Goal: Task Accomplishment & Management: Use online tool/utility

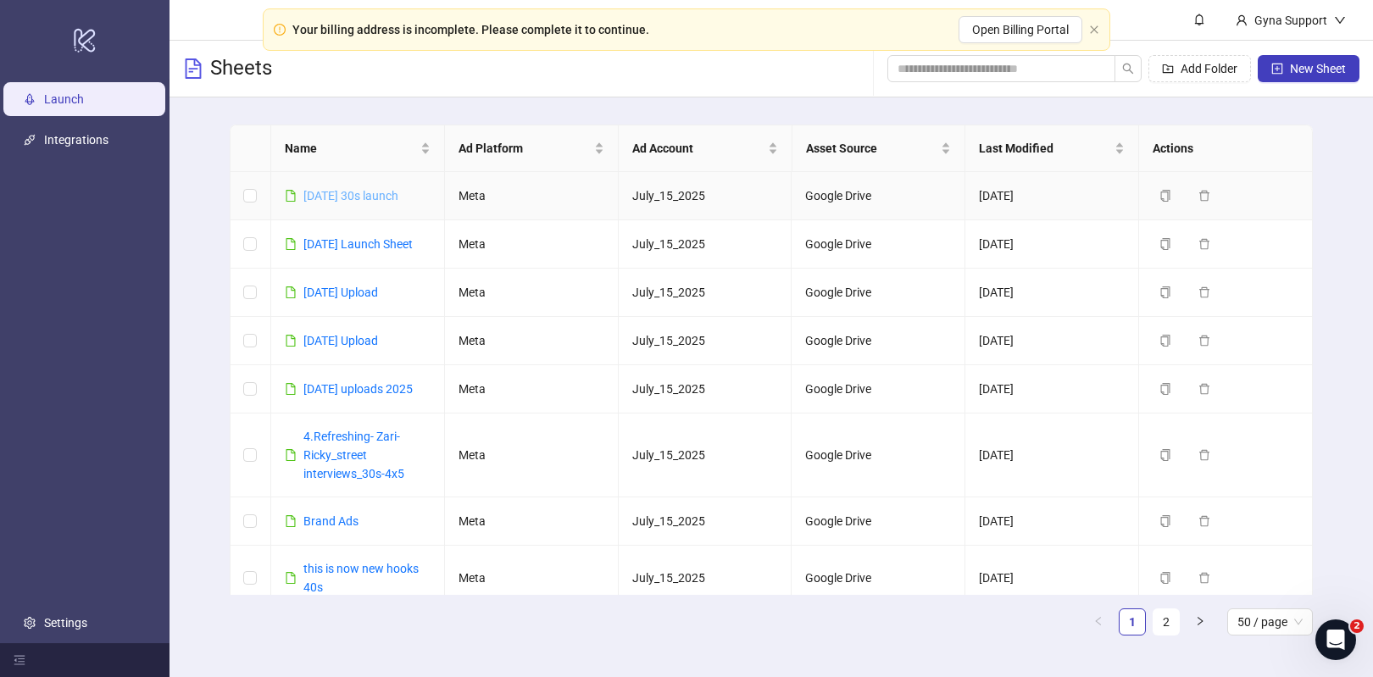
click at [323, 202] on link "[DATE] 30s launch" at bounding box center [350, 196] width 95 height 14
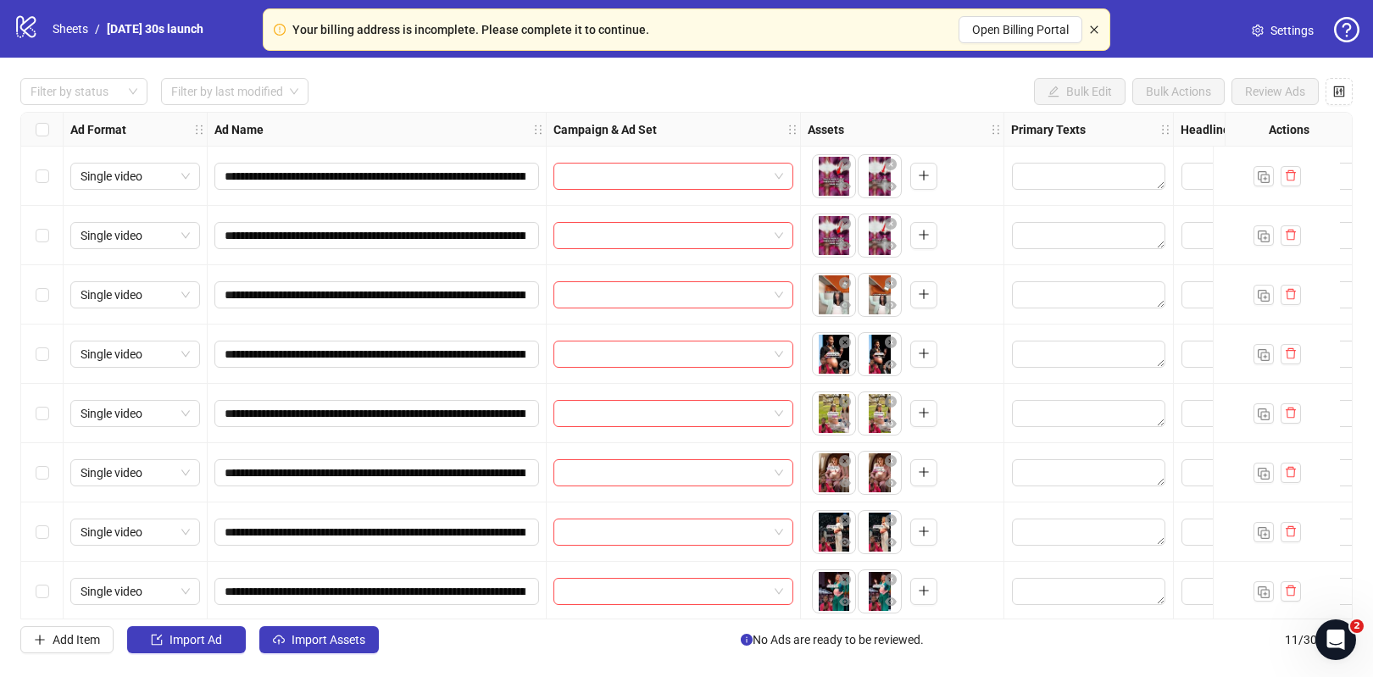
click at [1093, 27] on icon "close" at bounding box center [1094, 30] width 10 height 10
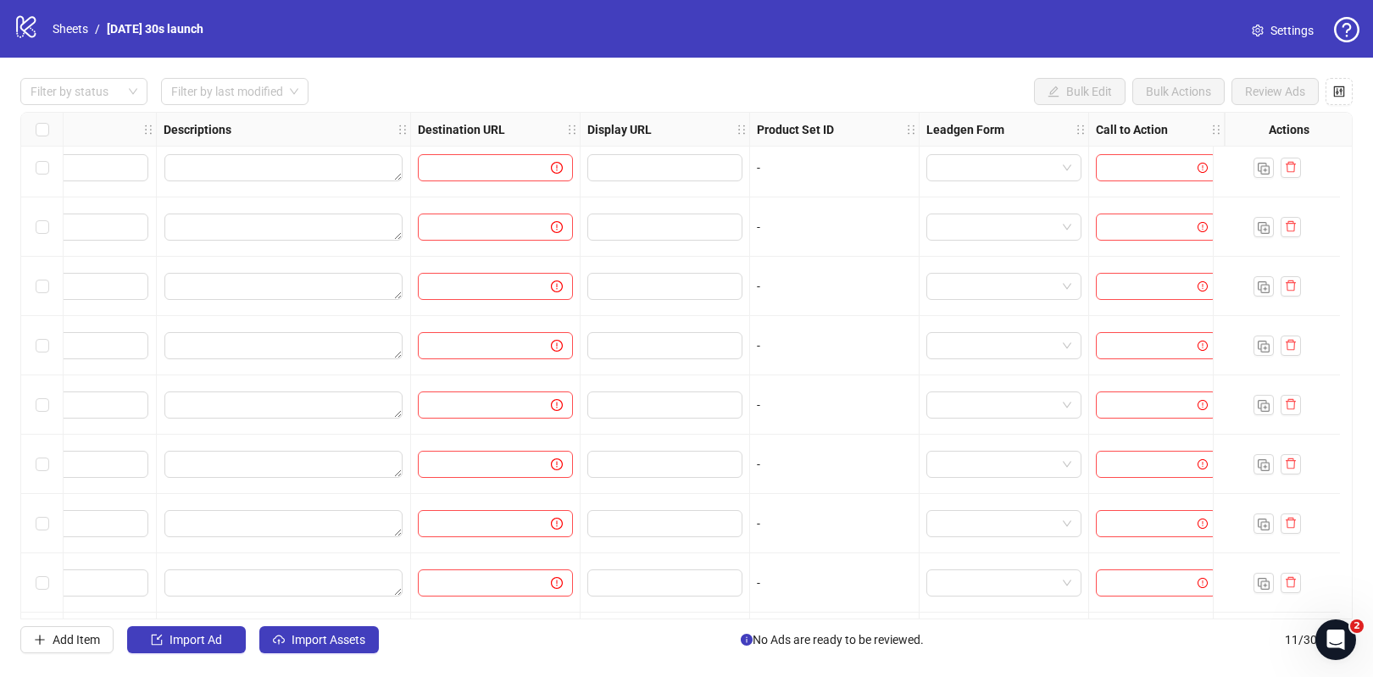
scroll to position [186, 1283]
click at [323, 644] on span "Import Assets" at bounding box center [328, 640] width 74 height 14
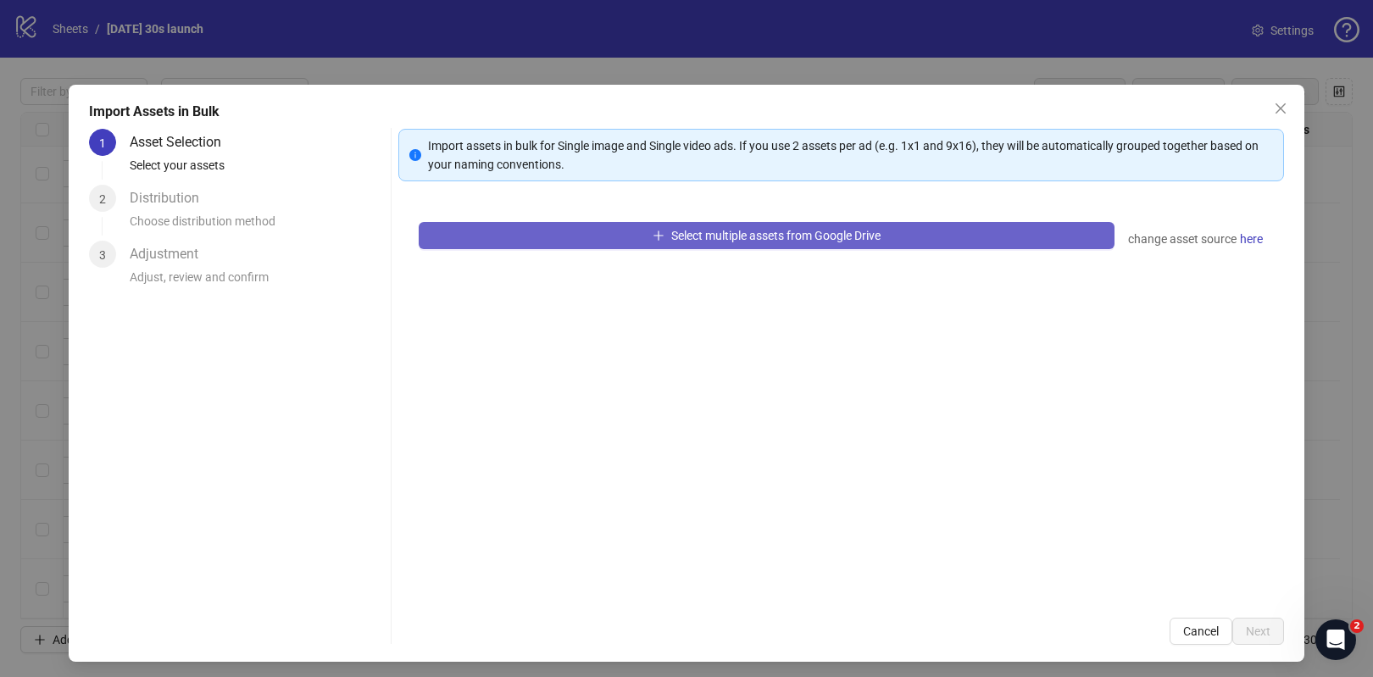
click at [721, 234] on span "Select multiple assets from Google Drive" at bounding box center [775, 236] width 209 height 14
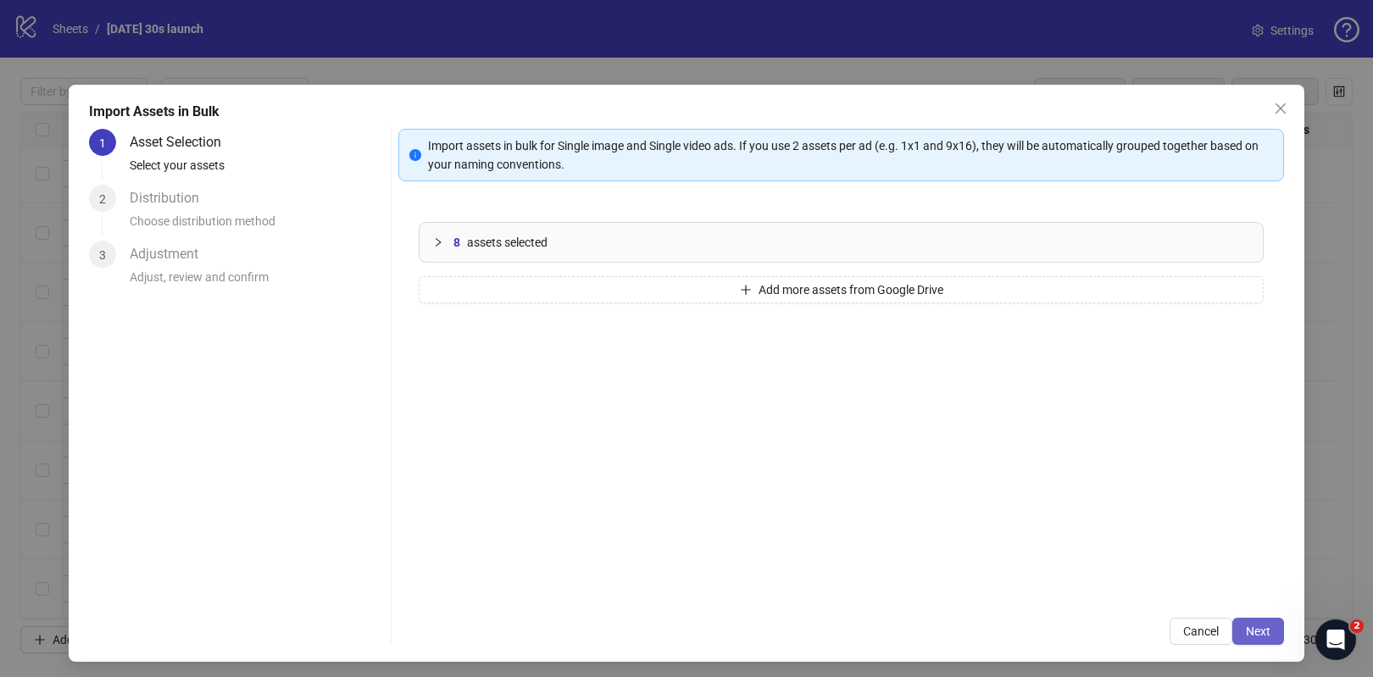
click at [1232, 617] on div "Import assets in bulk for Single image and Single video ads. If you use 2 asset…" at bounding box center [840, 387] width 885 height 516
click at [1257, 626] on span "Next" at bounding box center [1257, 631] width 25 height 14
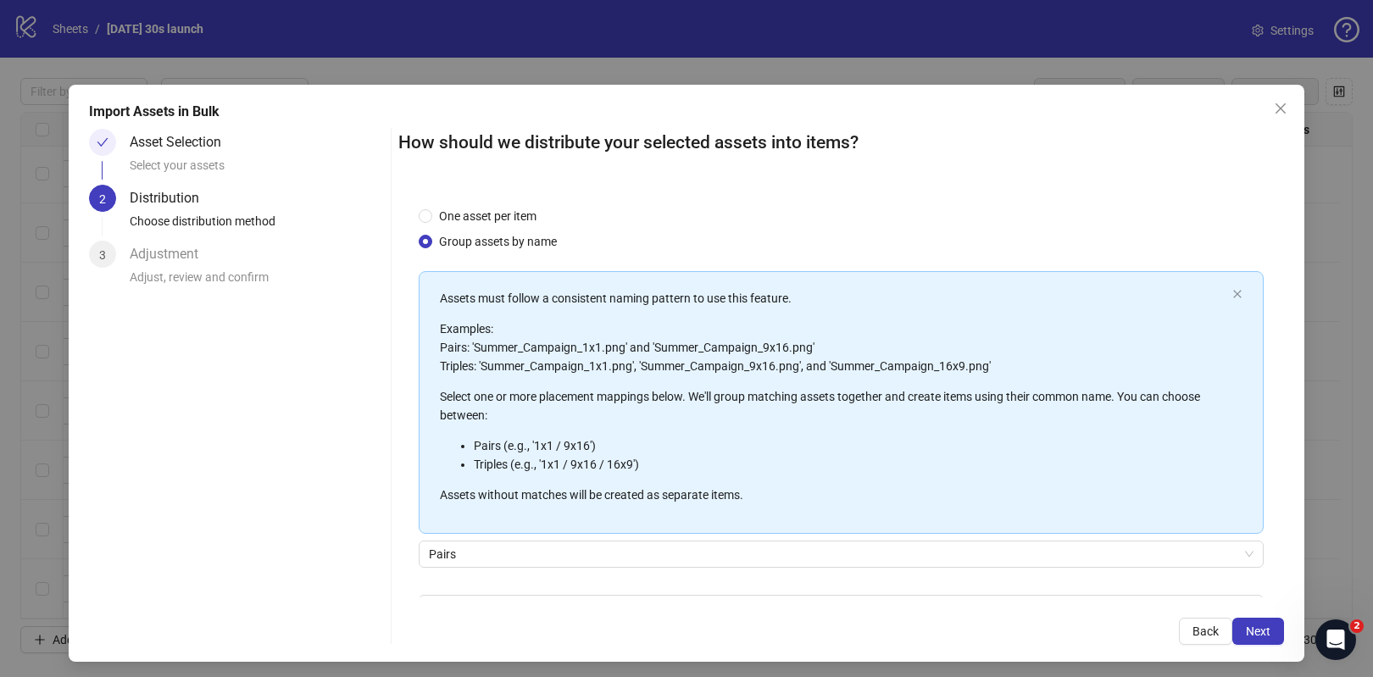
scroll to position [104, 0]
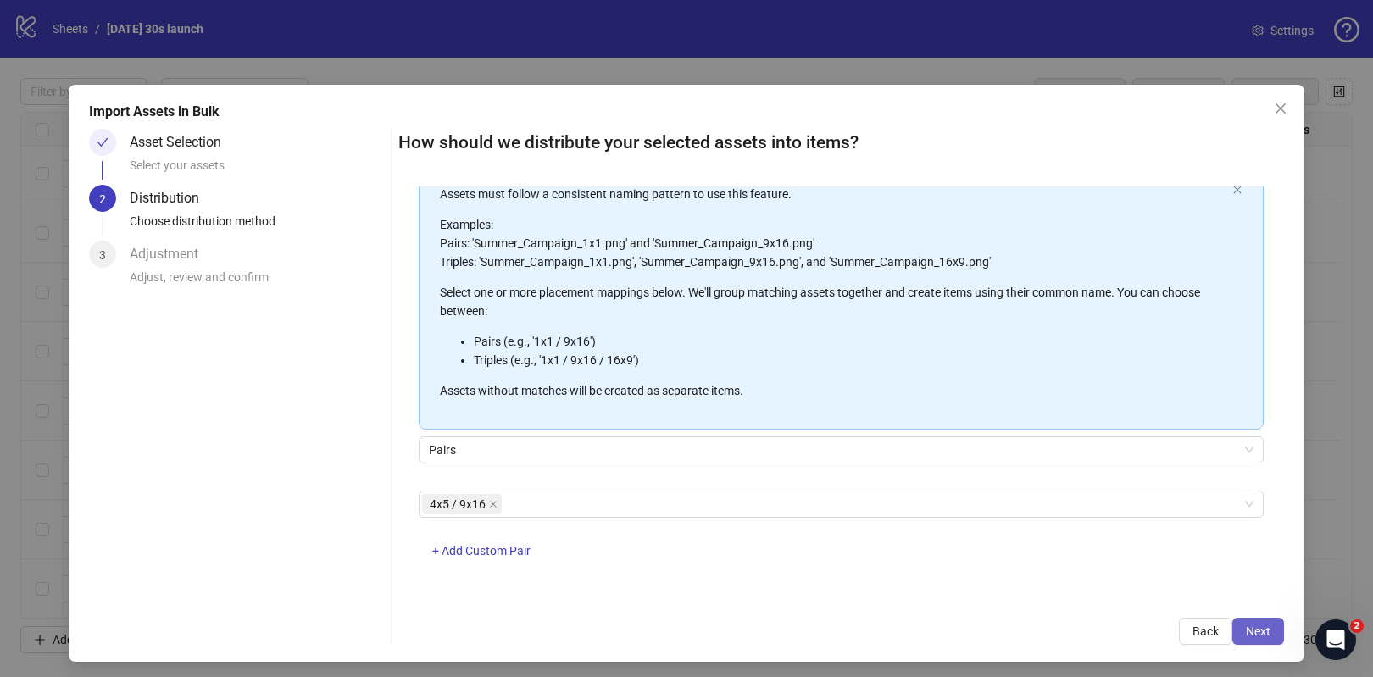
click at [1257, 635] on span "Next" at bounding box center [1257, 631] width 25 height 14
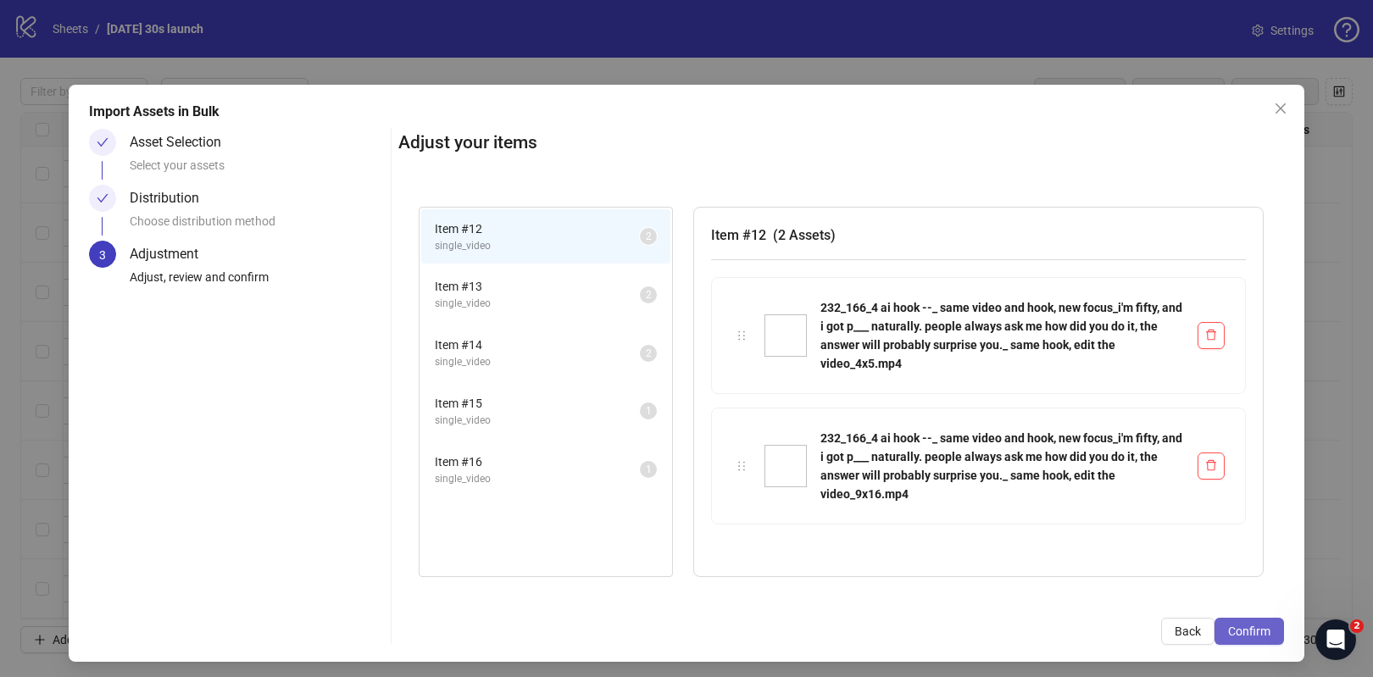
click at [1255, 635] on span "Confirm" at bounding box center [1249, 631] width 42 height 14
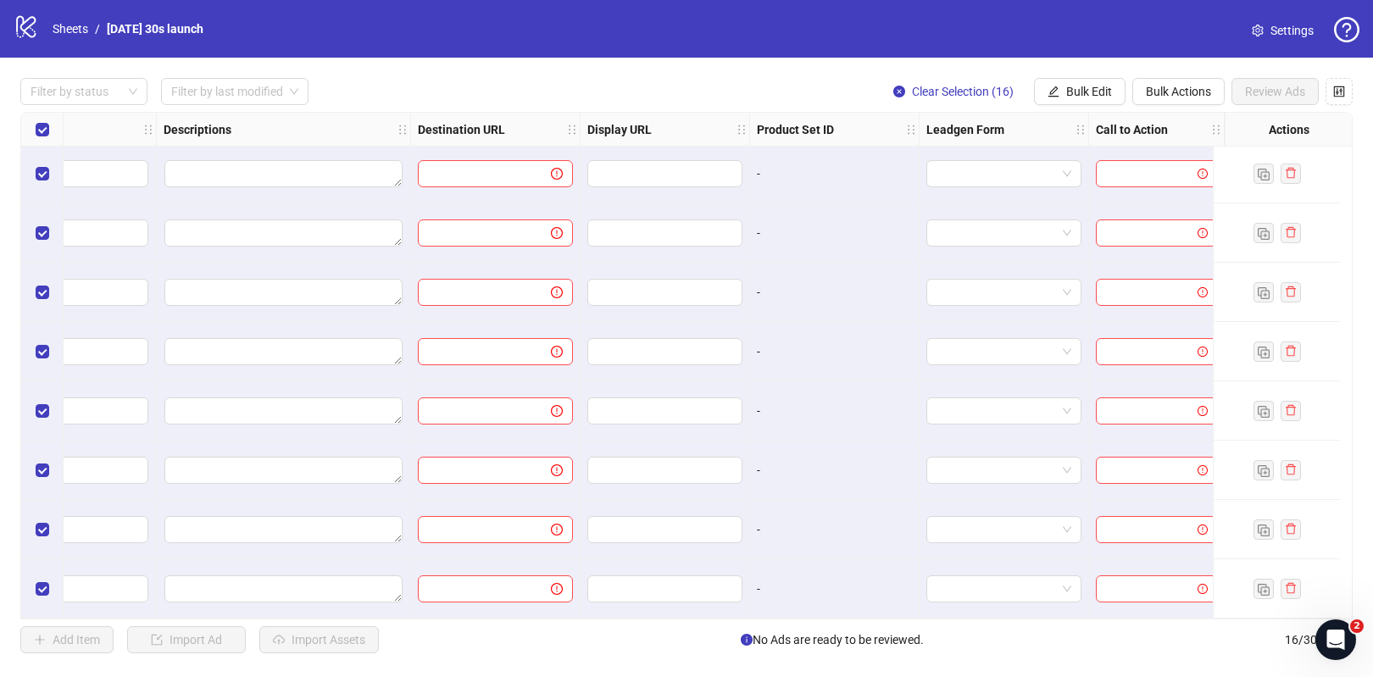
scroll to position [481, 1281]
click at [42, 125] on div "Ad Format Ad Name Campaign & Ad Set Assets Primary Texts Headlines Descriptions…" at bounding box center [50, 127] width 2601 height 983
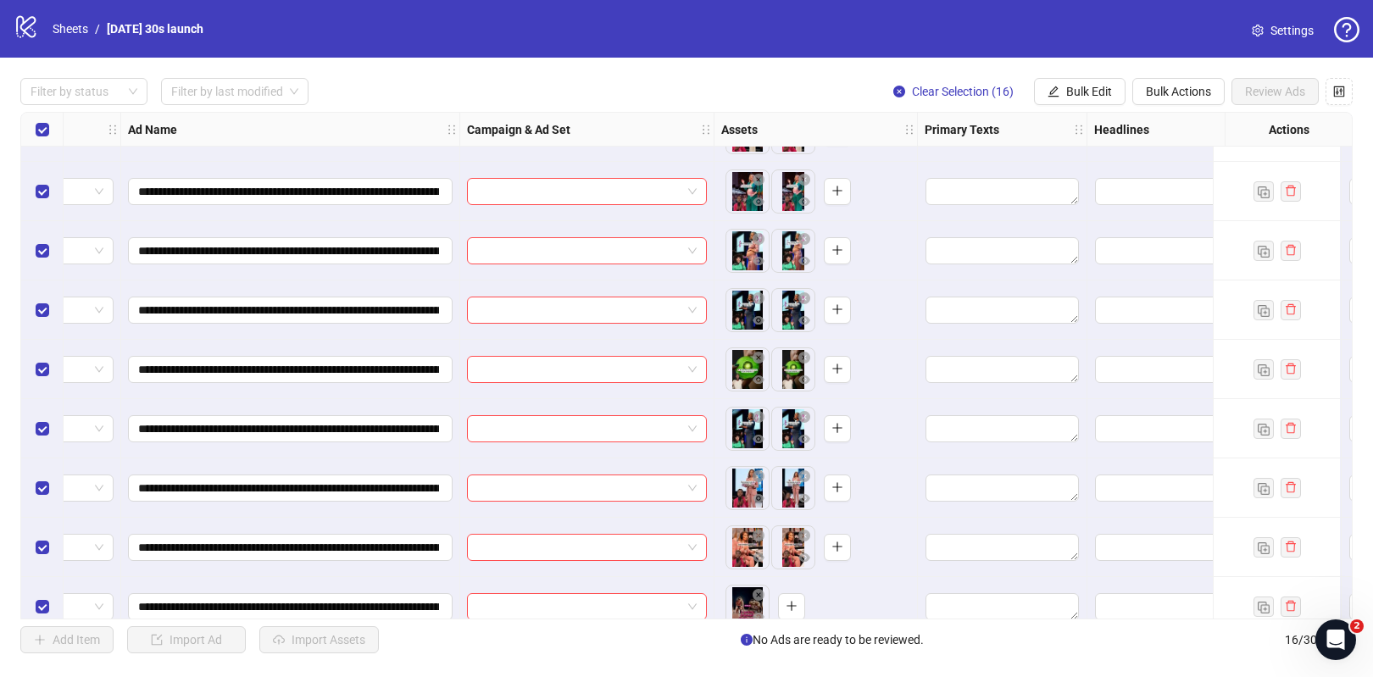
scroll to position [483, 86]
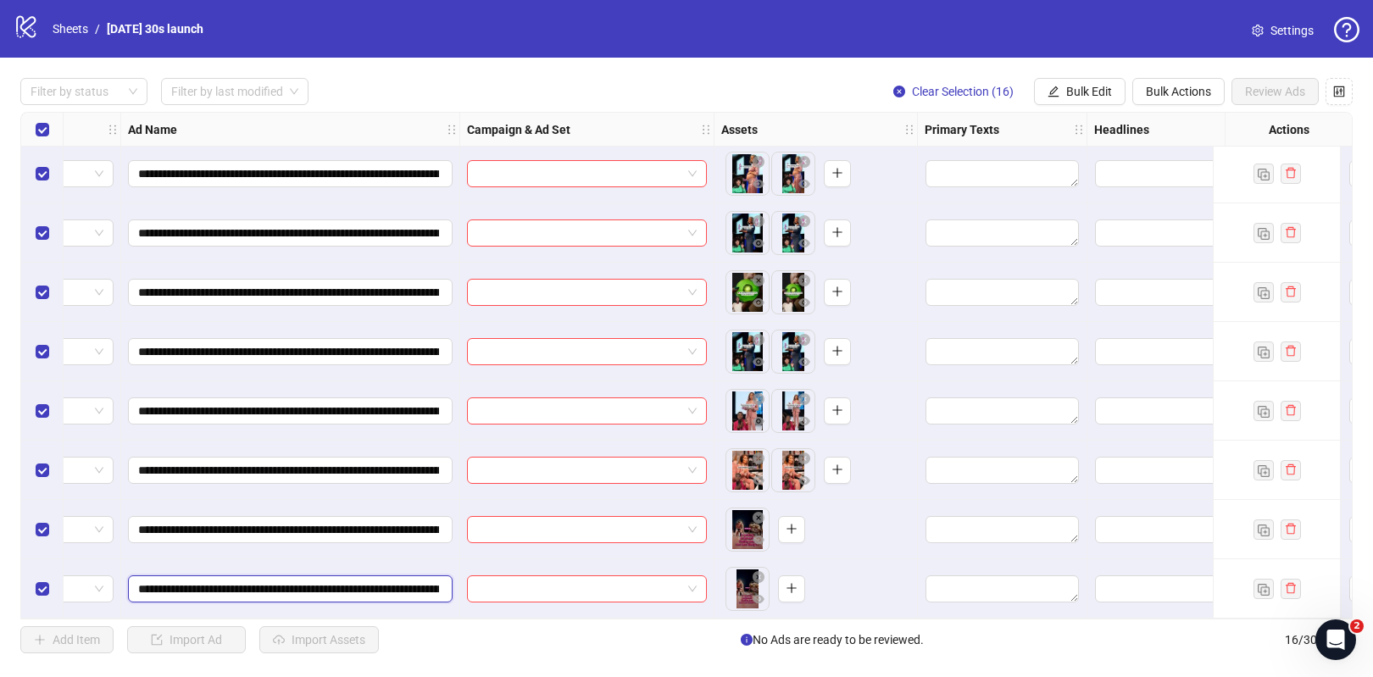
click at [358, 585] on input "**********" at bounding box center [288, 589] width 301 height 19
click at [790, 530] on button "button" at bounding box center [791, 529] width 27 height 27
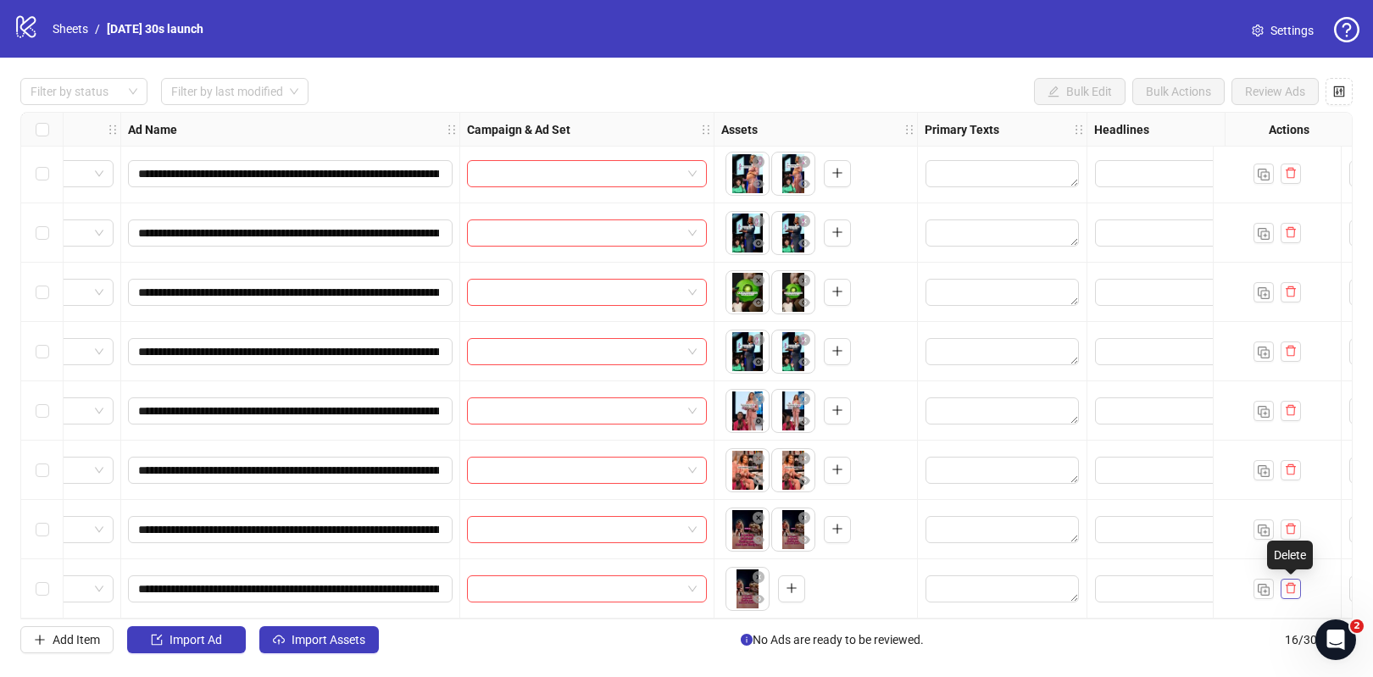
scroll to position [473, 86]
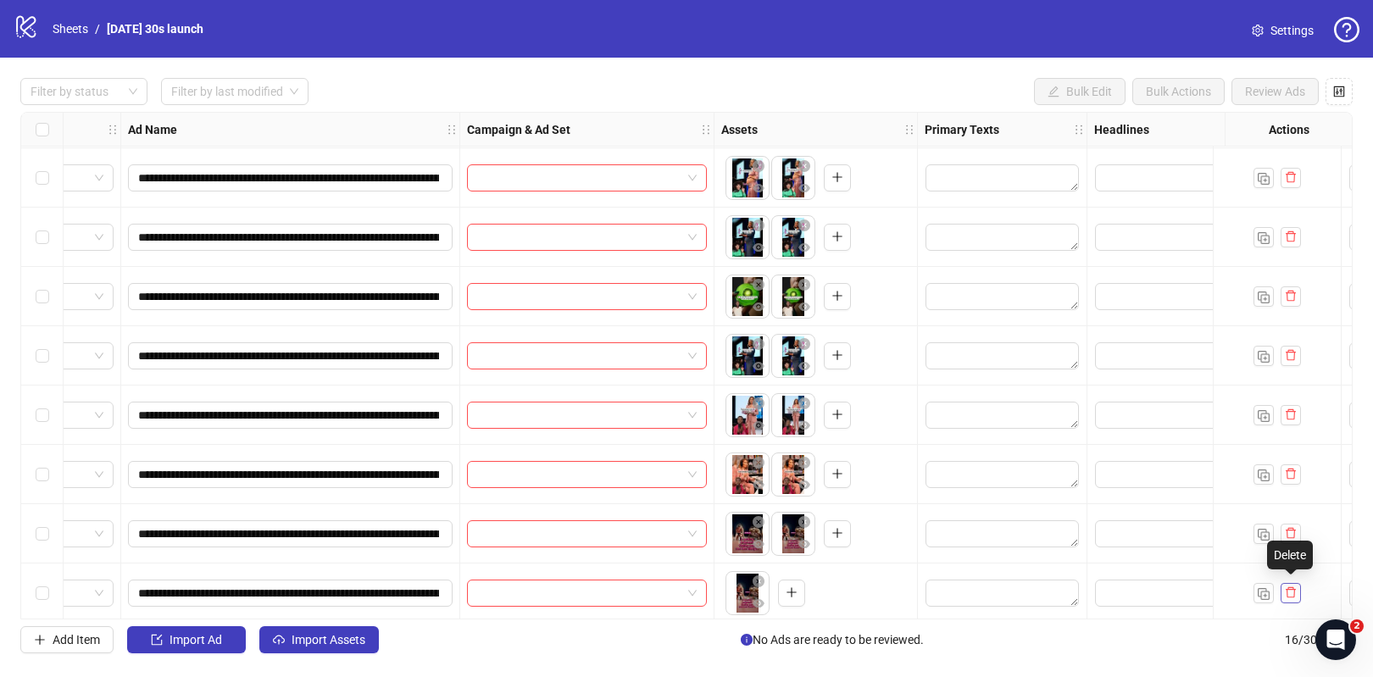
click at [1291, 587] on icon "delete" at bounding box center [1290, 592] width 12 height 12
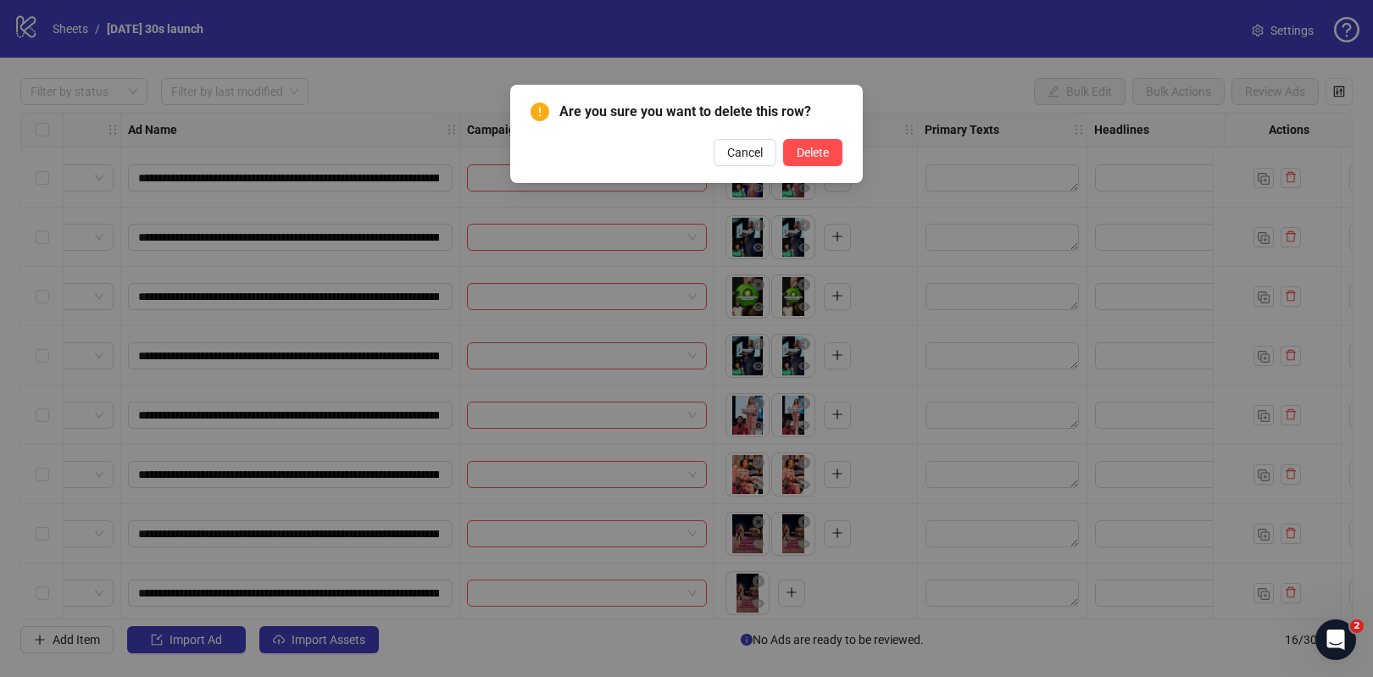
click at [804, 137] on div "Are you sure you want to delete this row? Cancel Delete" at bounding box center [686, 134] width 312 height 64
click at [833, 163] on button "Delete" at bounding box center [812, 152] width 59 height 27
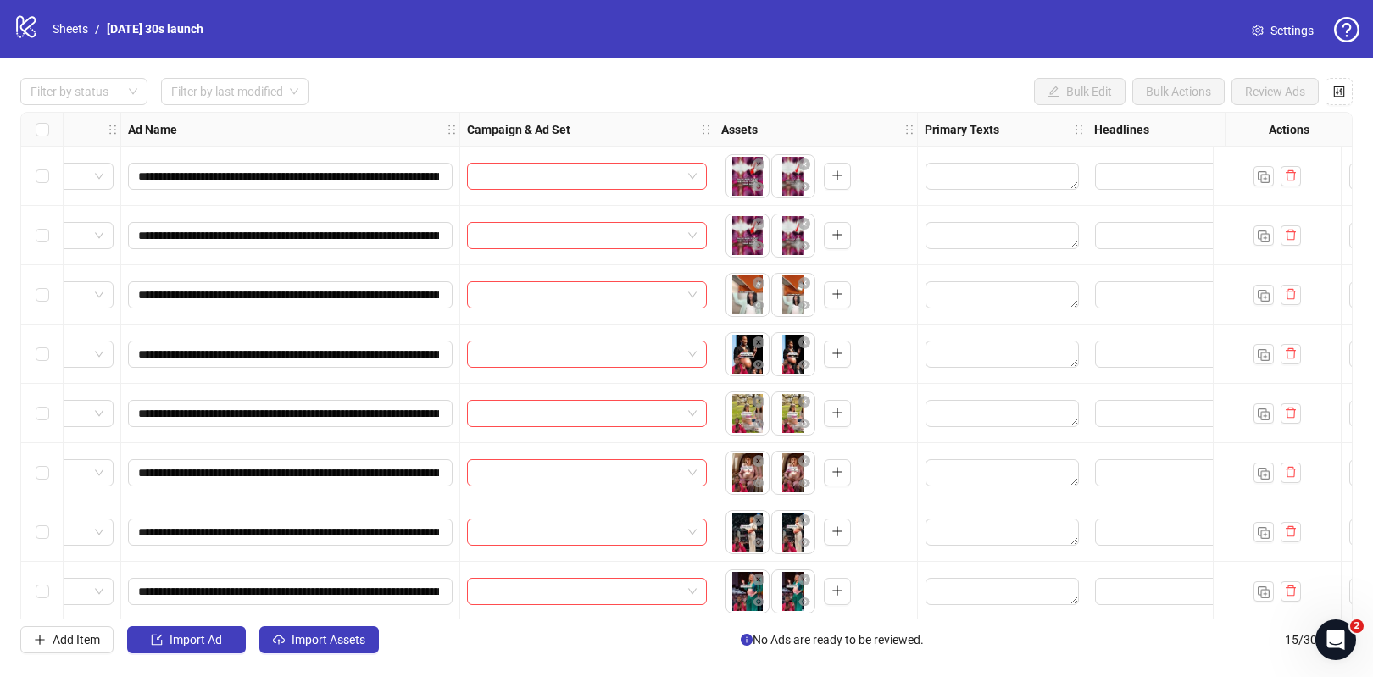
scroll to position [0, 0]
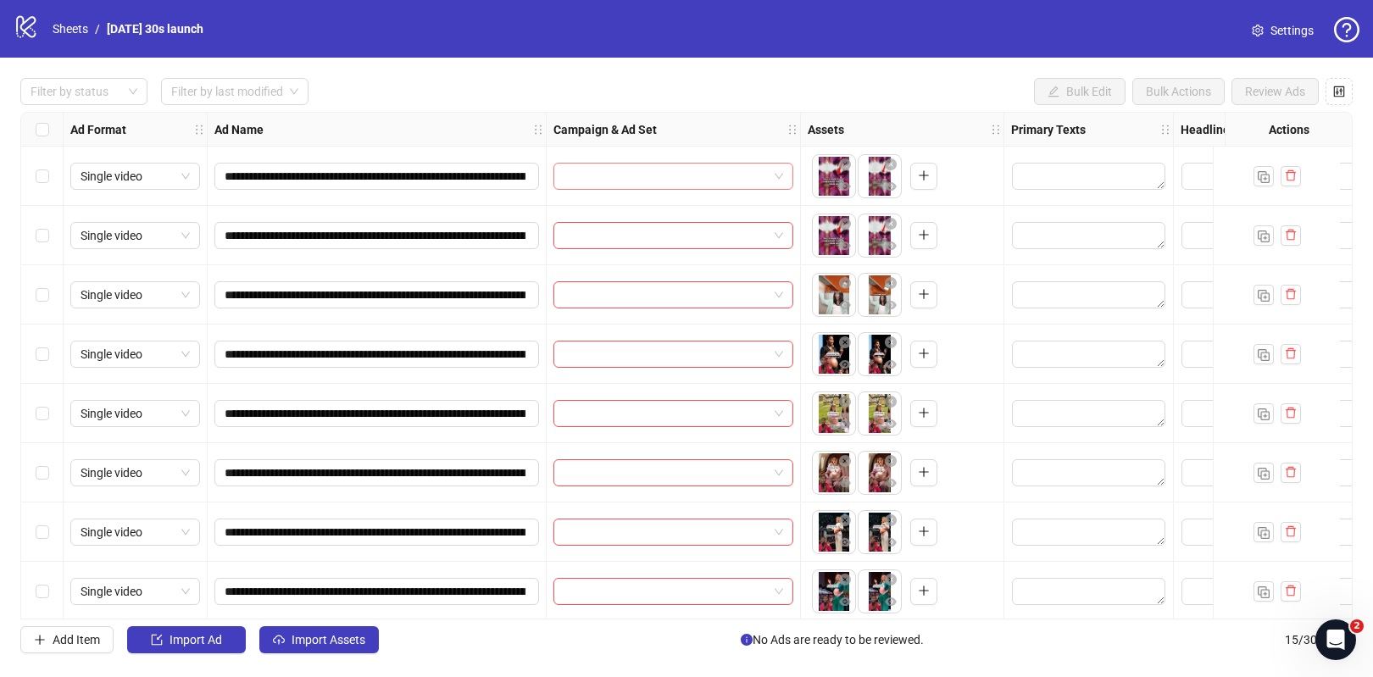
click at [599, 177] on input "search" at bounding box center [665, 176] width 204 height 25
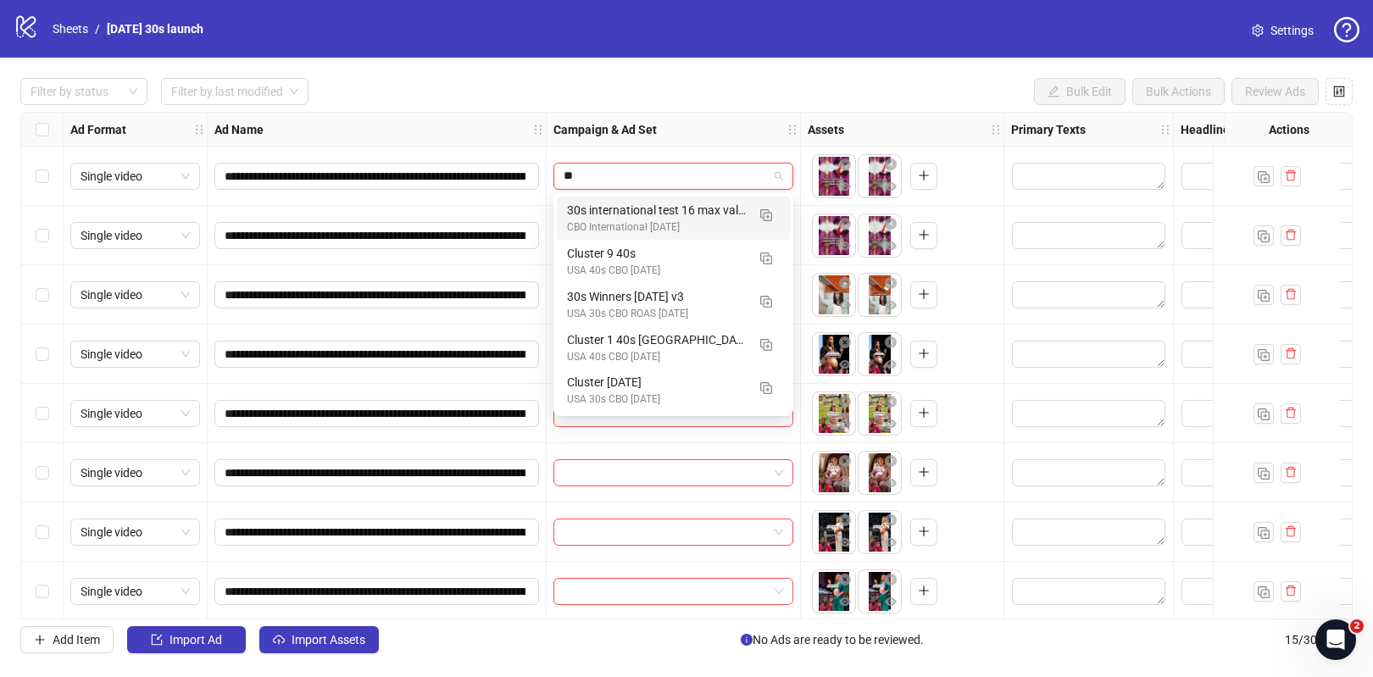
type input "**"
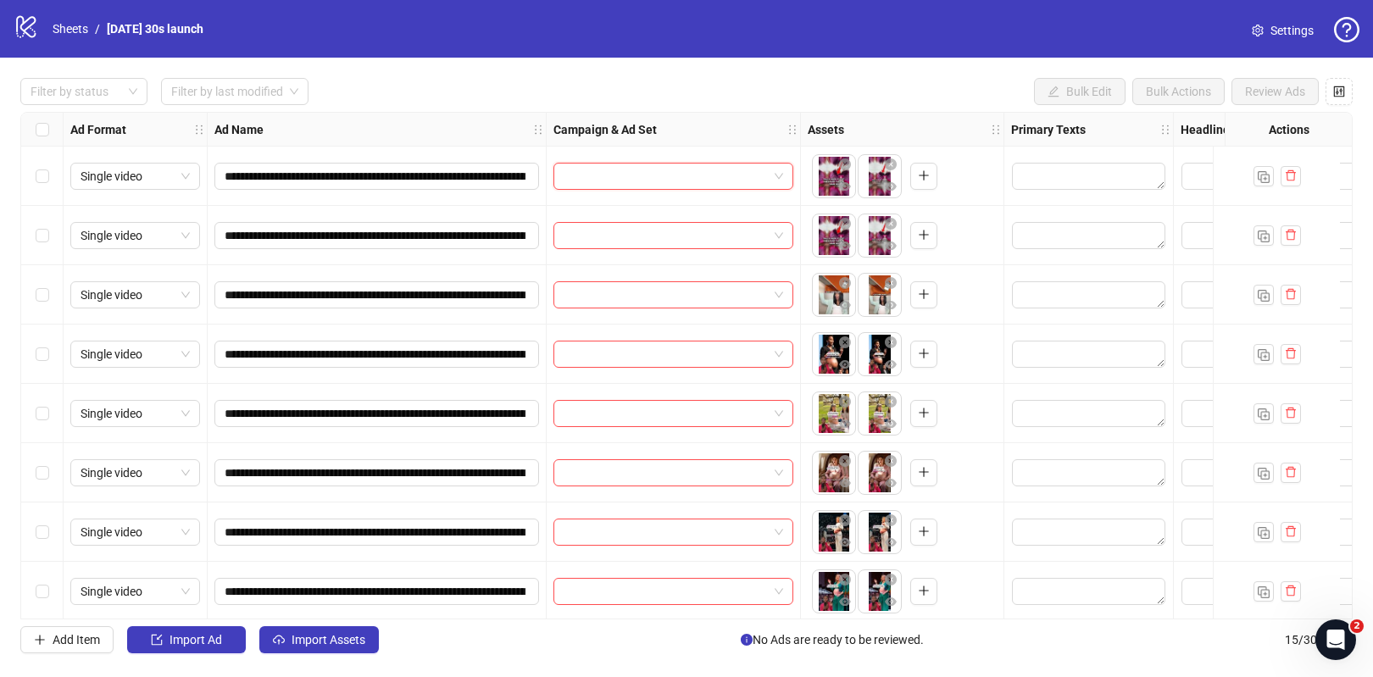
click at [606, 177] on input "search" at bounding box center [665, 176] width 204 height 25
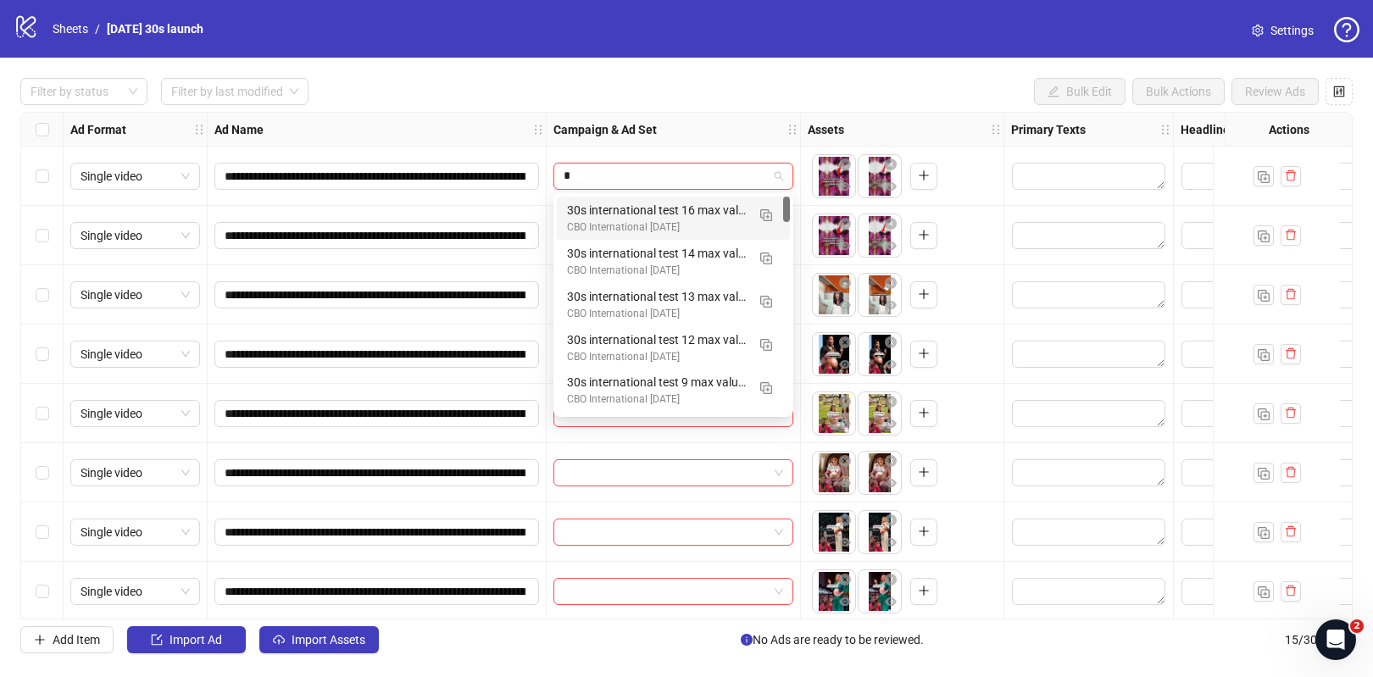
type input "**"
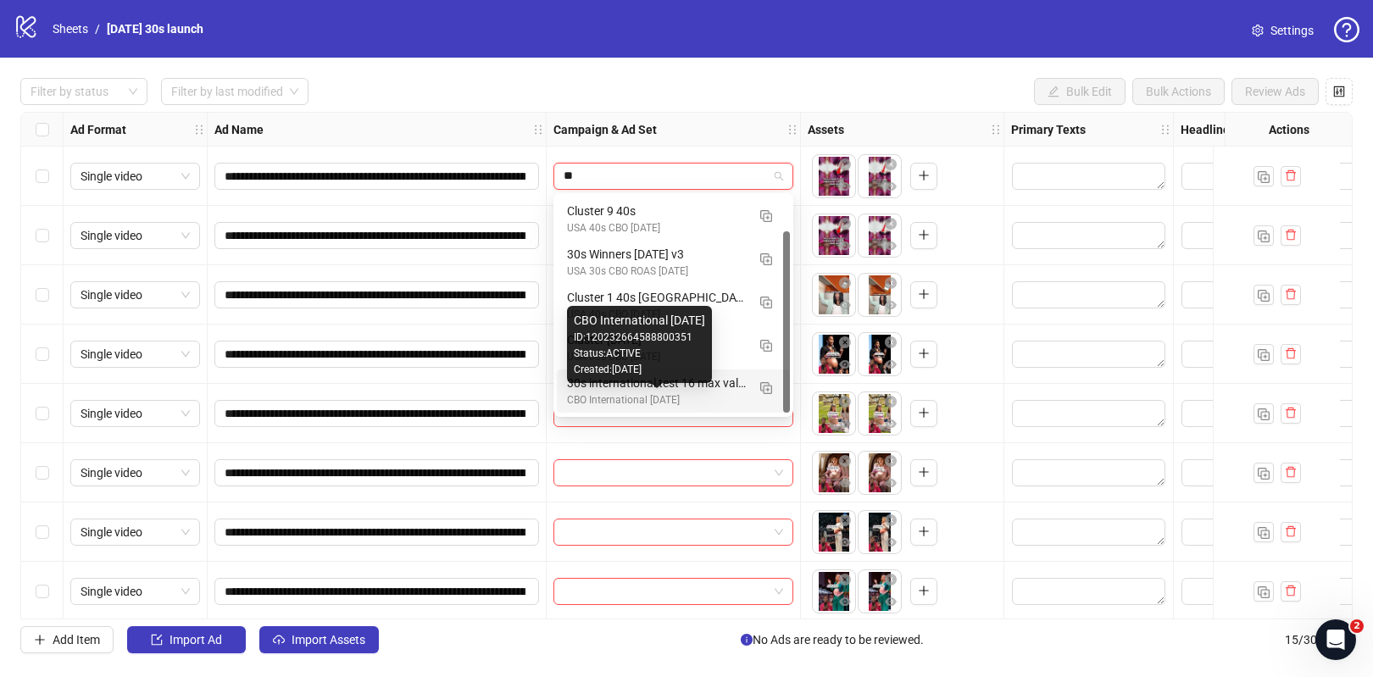
scroll to position [42, 0]
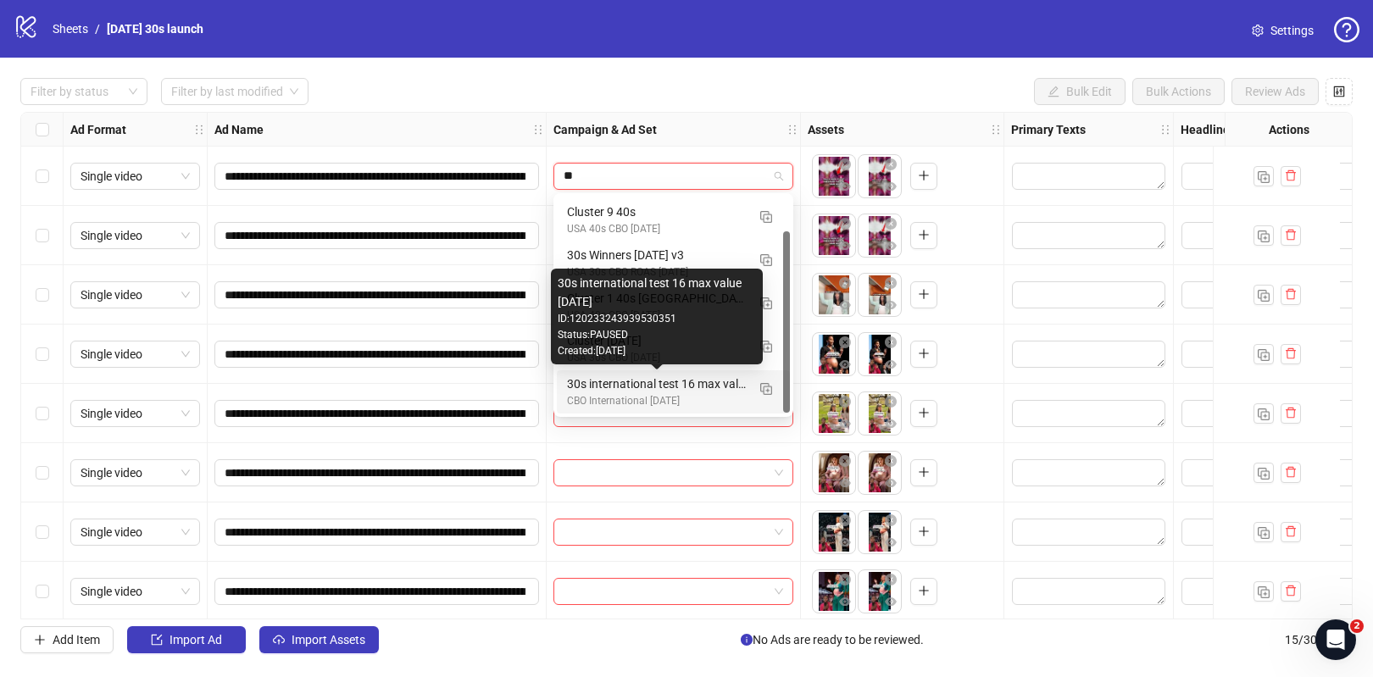
click at [675, 384] on div "30s international test 16 max value [DATE]" at bounding box center [656, 383] width 179 height 19
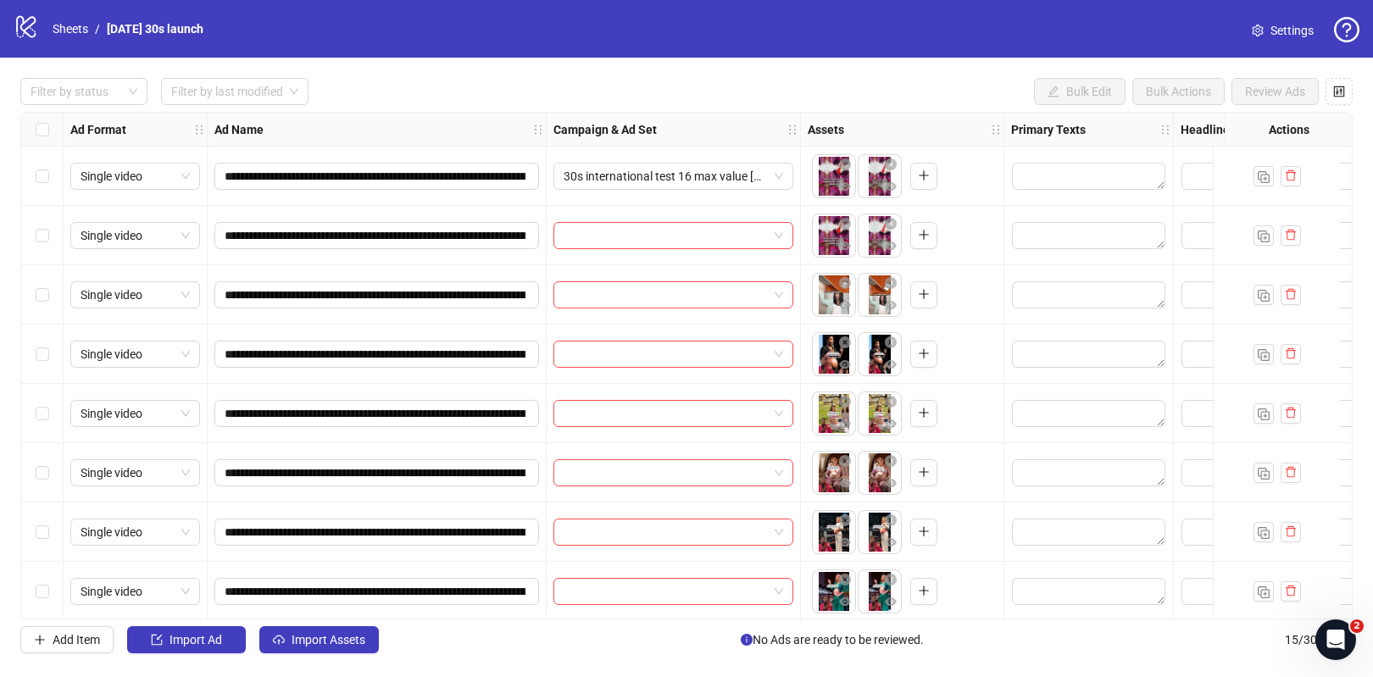
scroll to position [0, 0]
click at [650, 240] on input "search" at bounding box center [665, 235] width 204 height 25
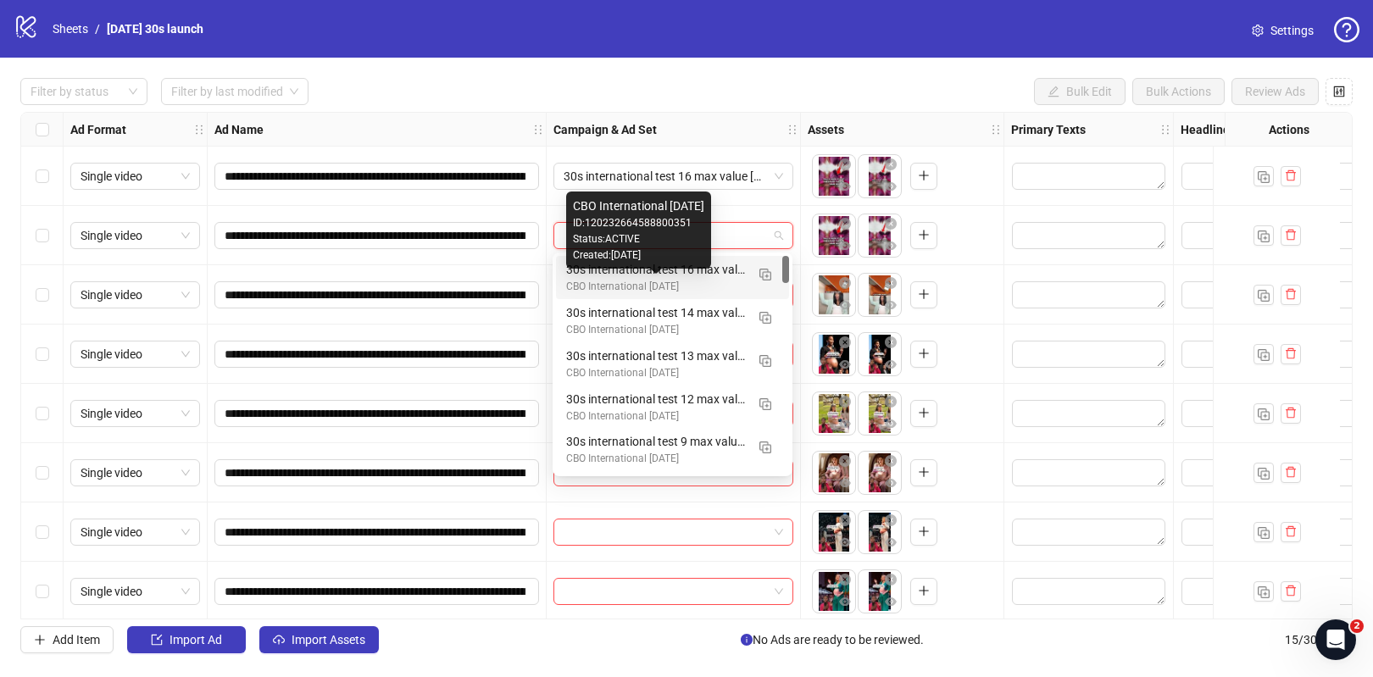
click at [669, 280] on div "CBO International [DATE]" at bounding box center [655, 287] width 179 height 16
